Goal: Task Accomplishment & Management: Manage account settings

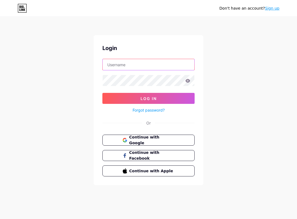
click at [141, 65] on input "text" at bounding box center [149, 64] width 92 height 11
click at [125, 69] on input "text" at bounding box center [149, 64] width 92 height 11
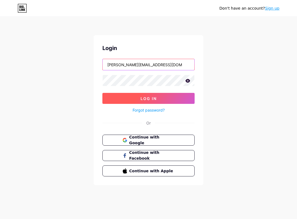
type input "[PERSON_NAME][EMAIL_ADDRESS][DOMAIN_NAME]"
click at [157, 96] on button "Log In" at bounding box center [148, 98] width 92 height 11
